Goal: Task Accomplishment & Management: Manage account settings

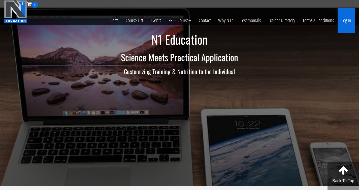
click at [353, 22] on link "Log In" at bounding box center [346, 20] width 17 height 25
click at [349, 21] on link "Log In" at bounding box center [346, 20] width 17 height 25
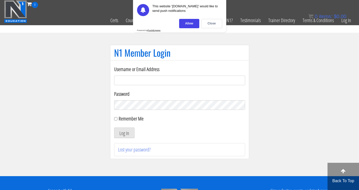
type input "Camillaernstvedfitness@outlook.dk"
click at [117, 134] on button "Log In" at bounding box center [124, 132] width 20 height 11
